Goal: Task Accomplishment & Management: Manage account settings

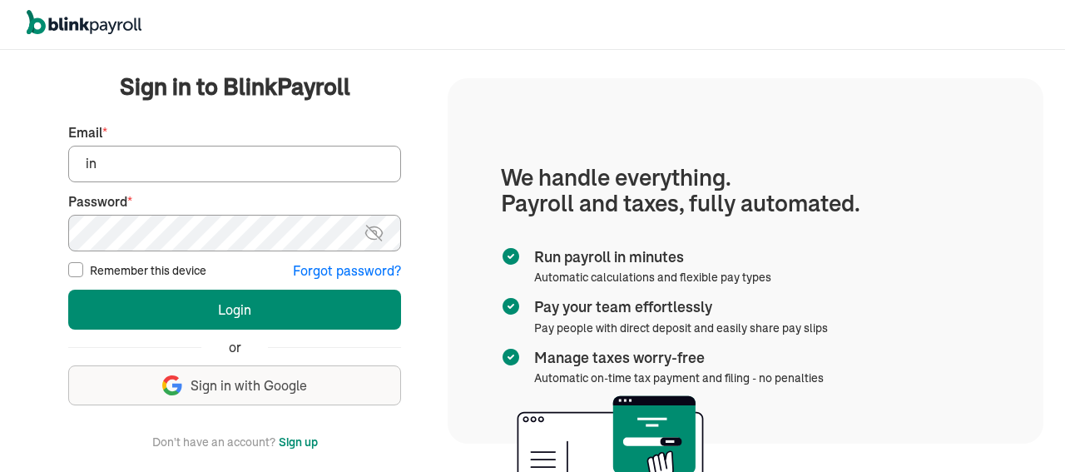
type input "i"
type input "Viktor.samoilo@business2email.com"
click at [72, 274] on input "Remember this device" at bounding box center [75, 269] width 15 height 15
checkbox input "true"
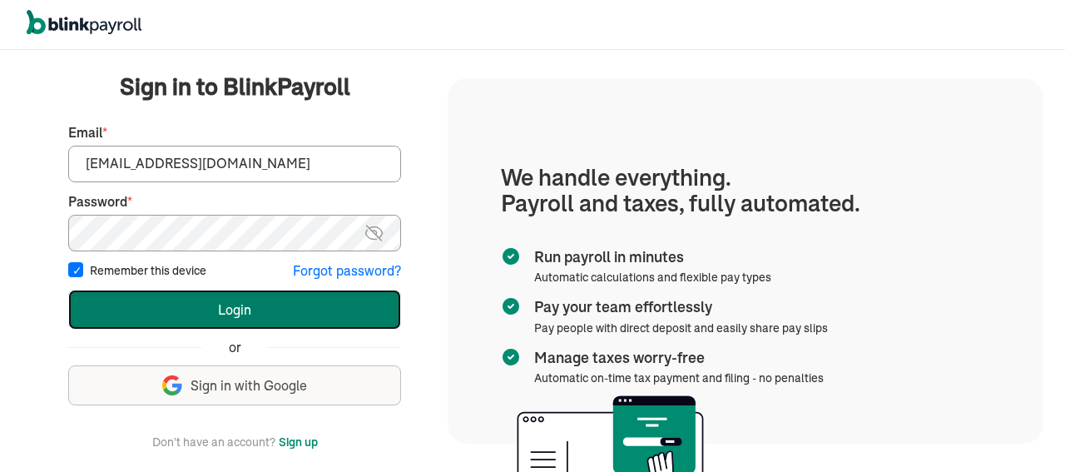
click at [246, 307] on button "Login" at bounding box center [234, 310] width 333 height 40
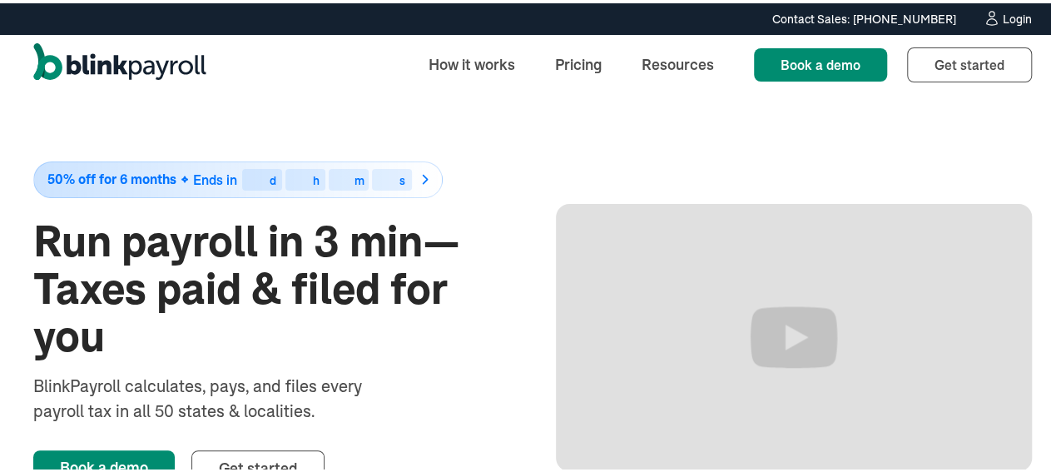
click at [1003, 12] on div "Login" at bounding box center [1017, 16] width 29 height 12
